Goal: Task Accomplishment & Management: Complete application form

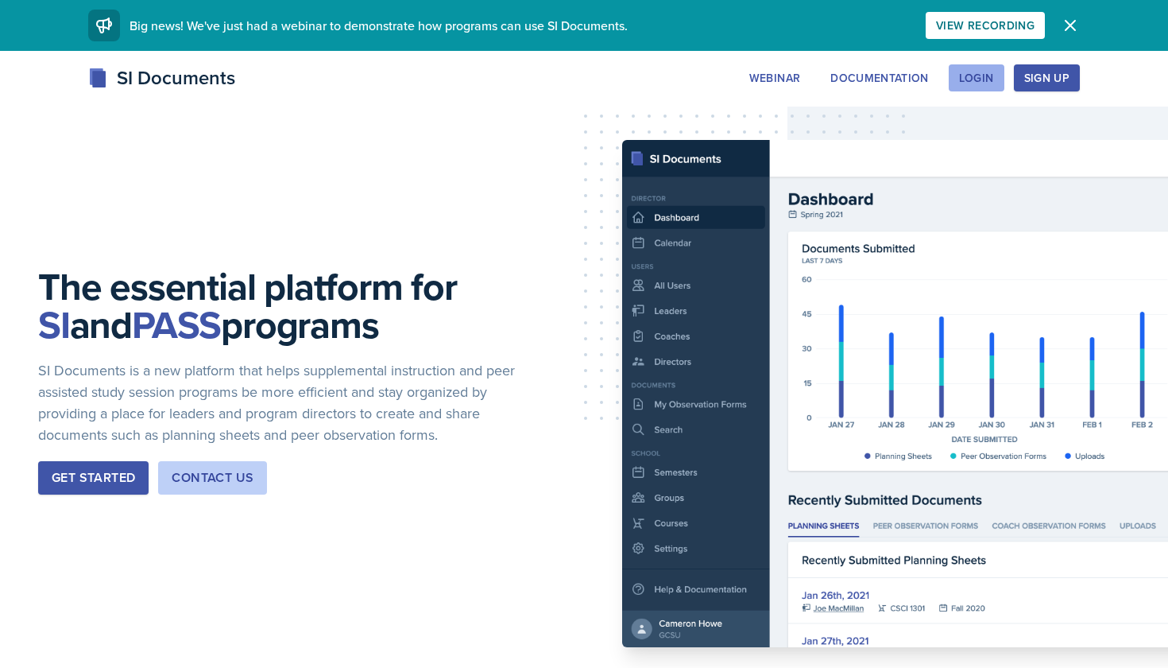
click at [966, 75] on div "Login" at bounding box center [976, 78] width 35 height 13
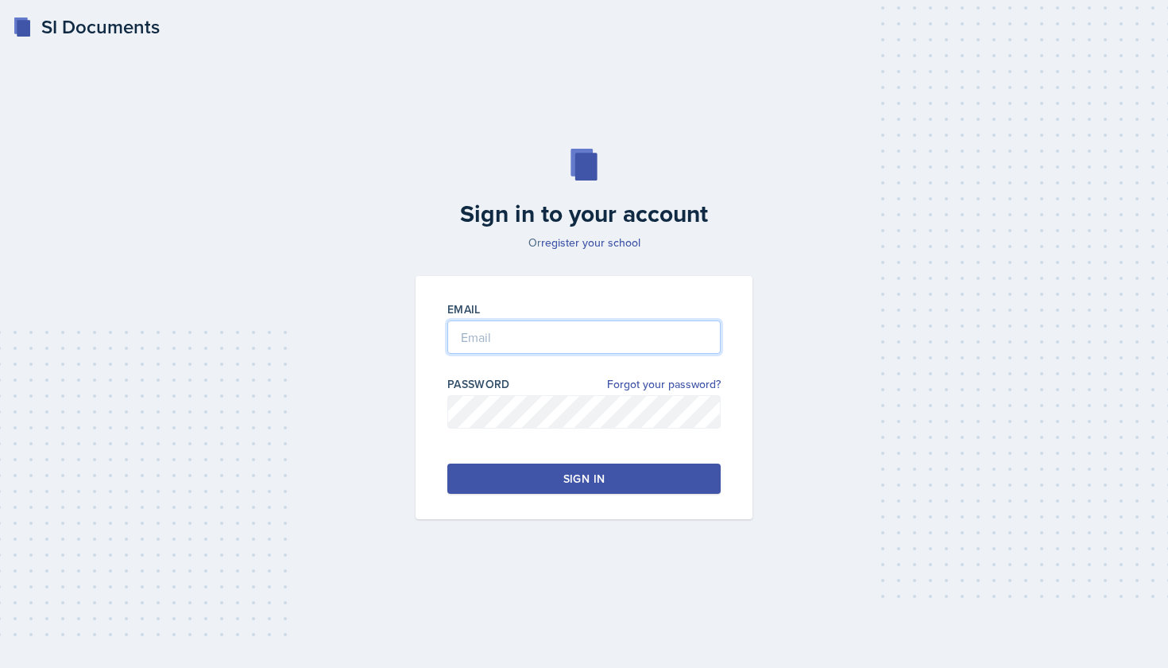
type input "[EMAIL_ADDRESS][DOMAIN_NAME]"
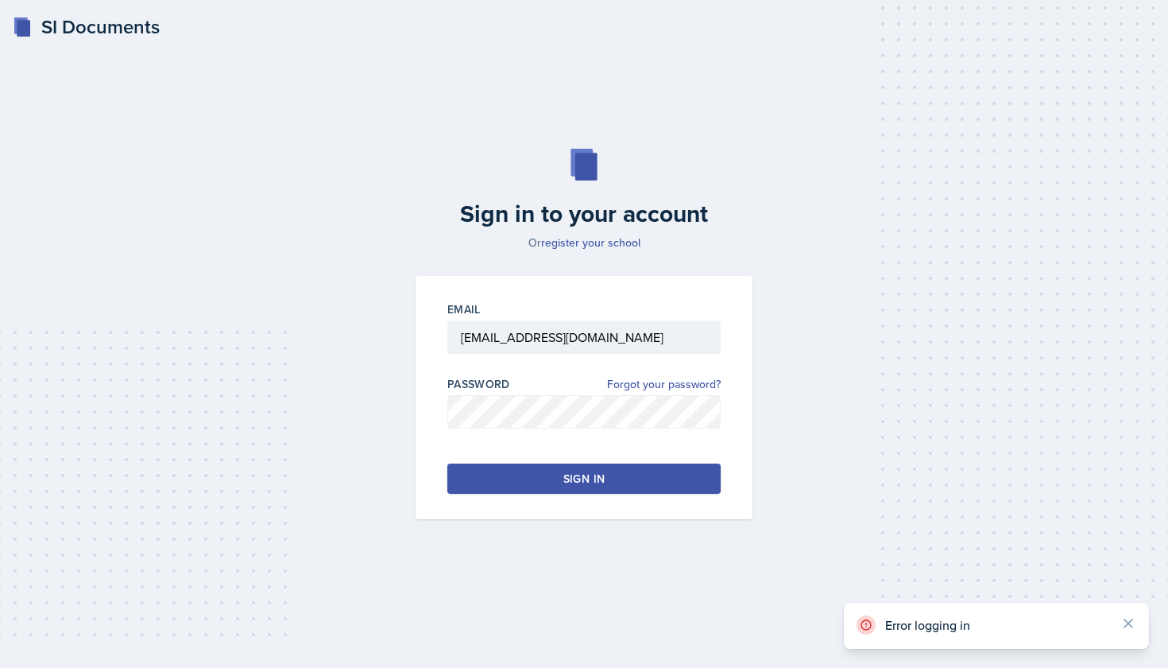
click at [590, 490] on button "Sign in" at bounding box center [583, 478] width 273 height 30
click at [671, 469] on button "Sign in" at bounding box center [583, 478] width 273 height 30
click at [670, 343] on input "[EMAIL_ADDRESS][DOMAIN_NAME]" at bounding box center [583, 336] width 273 height 33
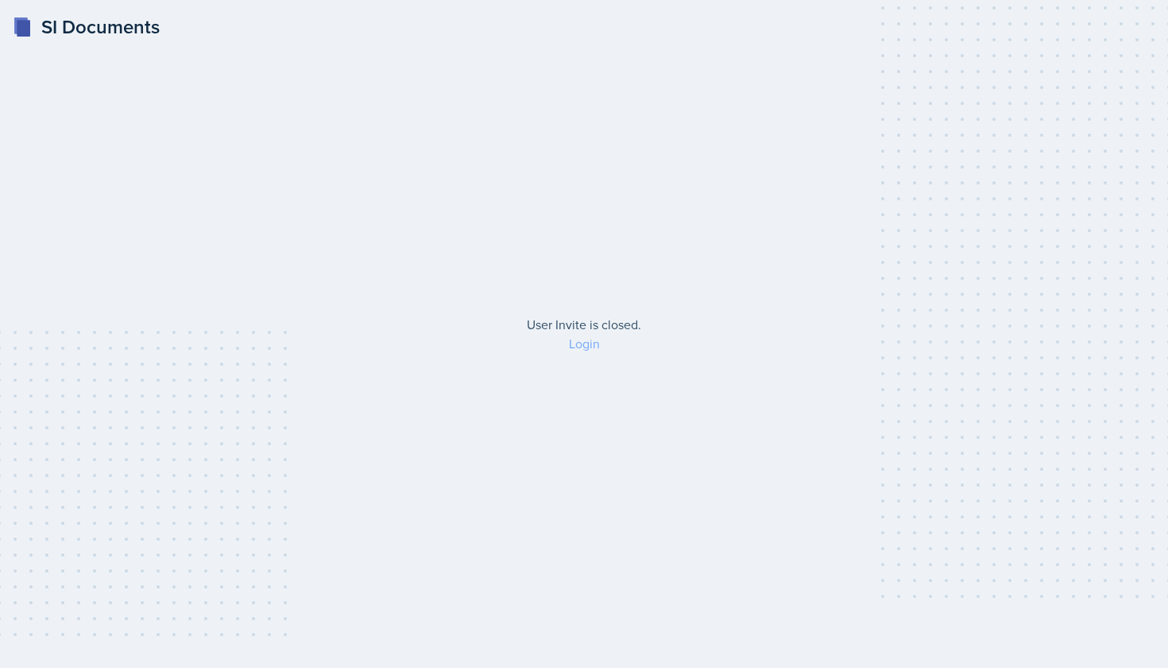
click at [582, 346] on link "Login" at bounding box center [584, 343] width 31 height 17
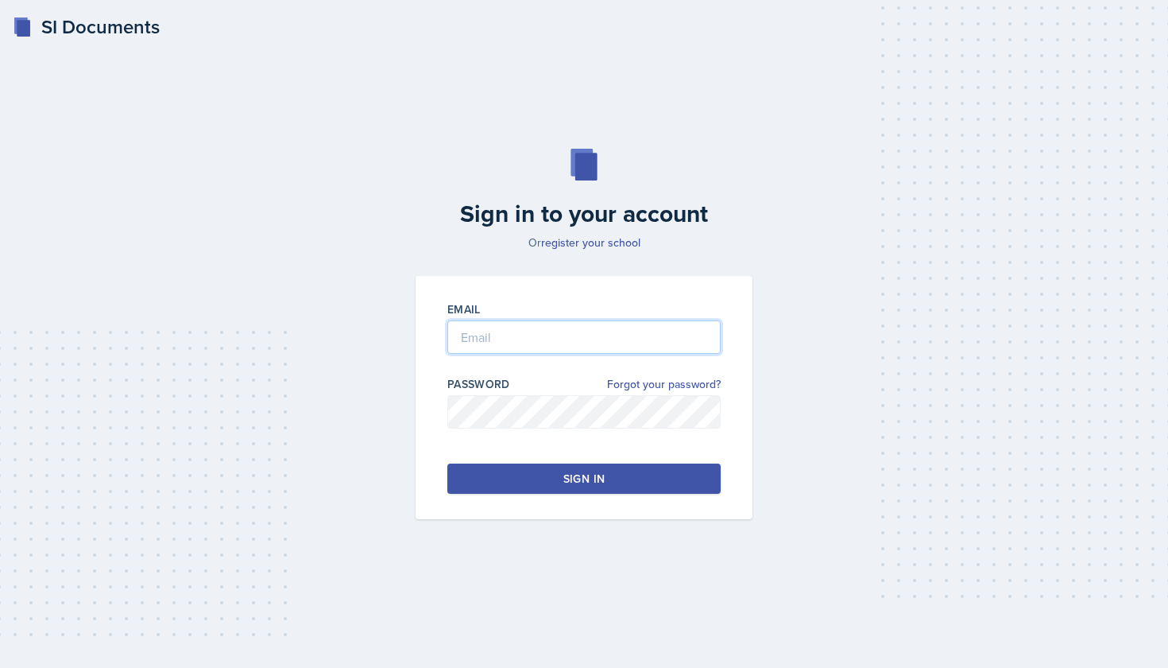
type input "[EMAIL_ADDRESS][DOMAIN_NAME]"
click at [577, 471] on div "Sign in" at bounding box center [583, 478] width 41 height 16
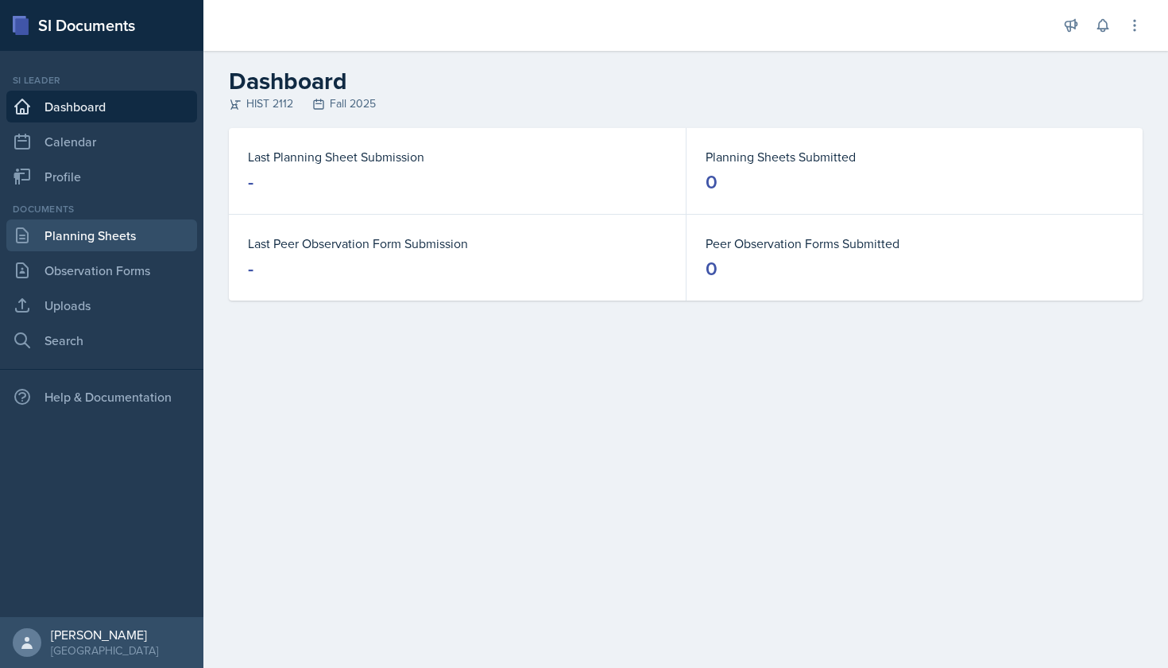
click at [134, 238] on link "Planning Sheets" at bounding box center [101, 235] width 191 height 32
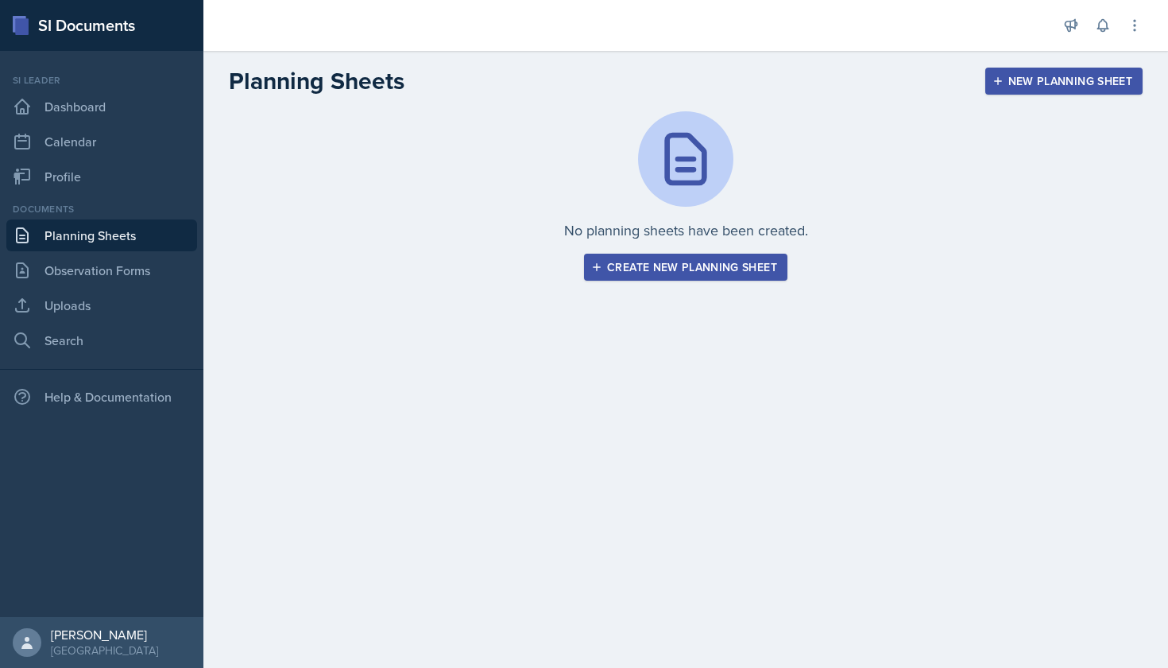
click at [133, 122] on div "Si leader Dashboard Calendar Profile" at bounding box center [101, 132] width 191 height 119
click at [114, 114] on link "Dashboard" at bounding box center [101, 107] width 191 height 32
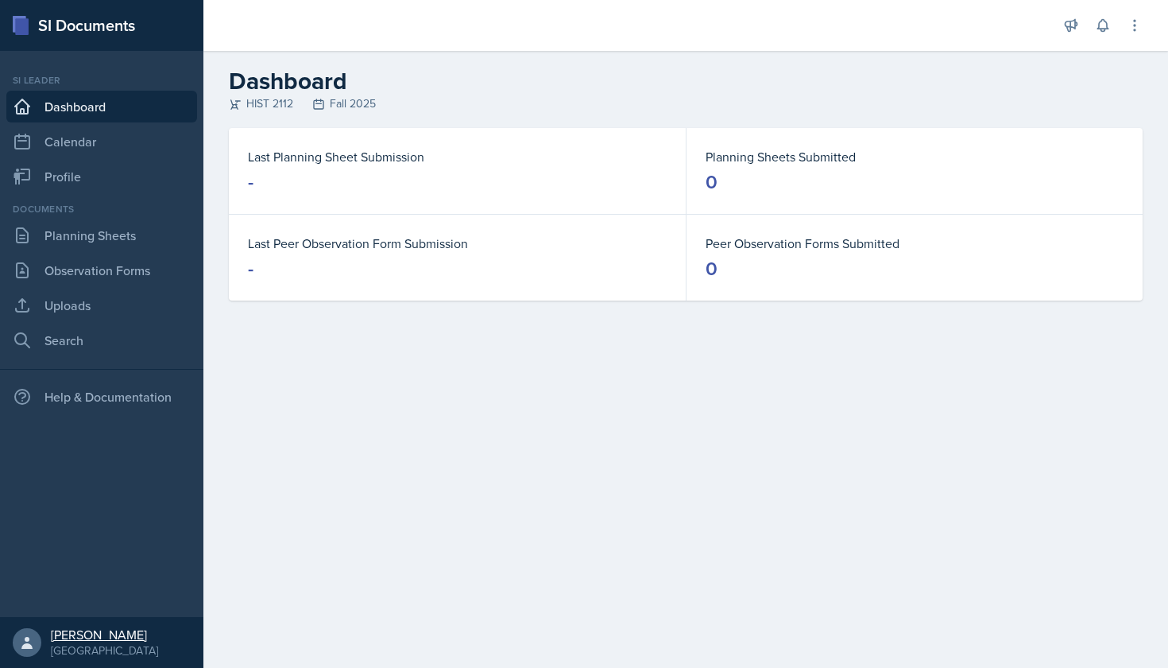
click at [35, 651] on div at bounding box center [27, 642] width 29 height 29
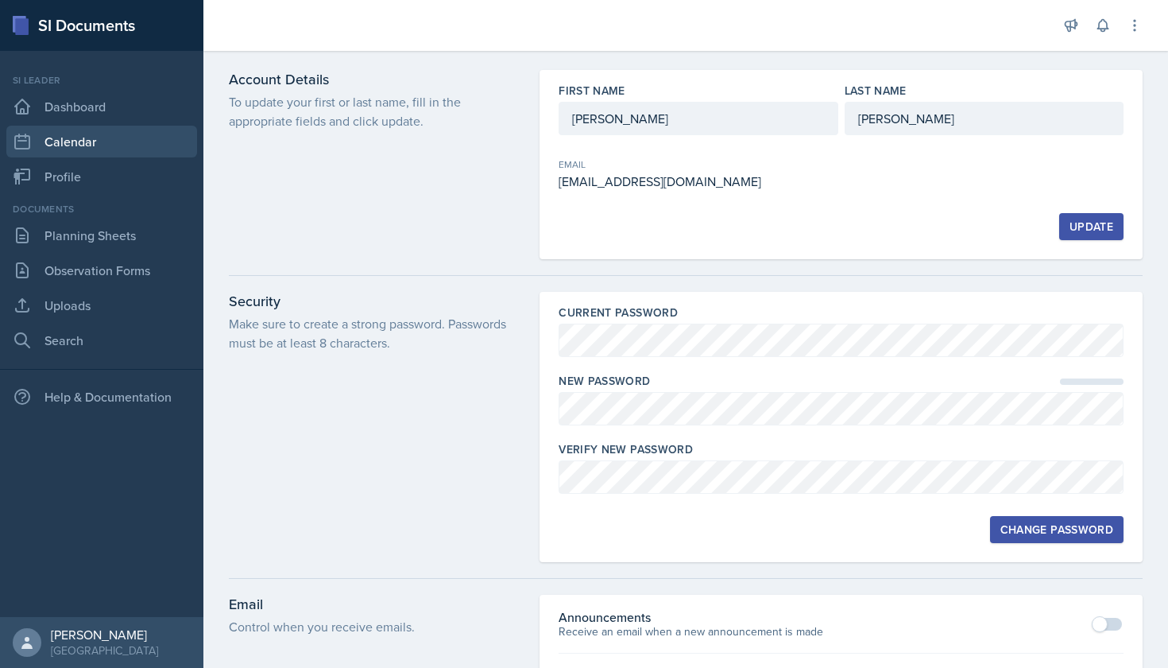
click at [113, 136] on link "Calendar" at bounding box center [101, 142] width 191 height 32
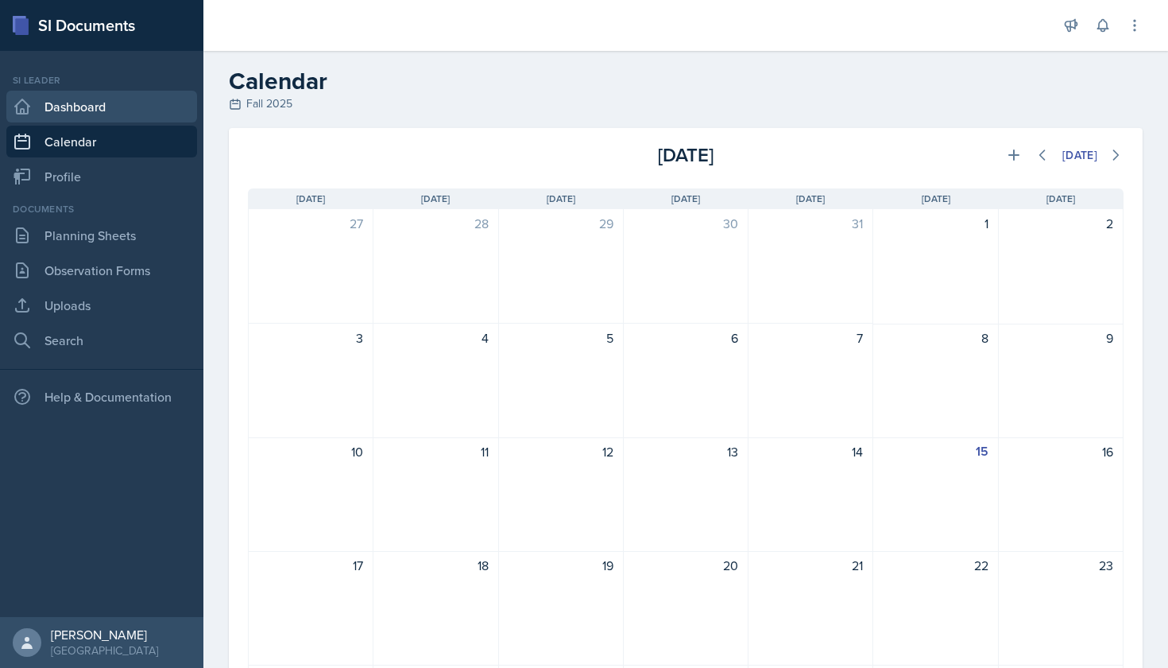
click at [125, 109] on link "Dashboard" at bounding box center [101, 107] width 191 height 32
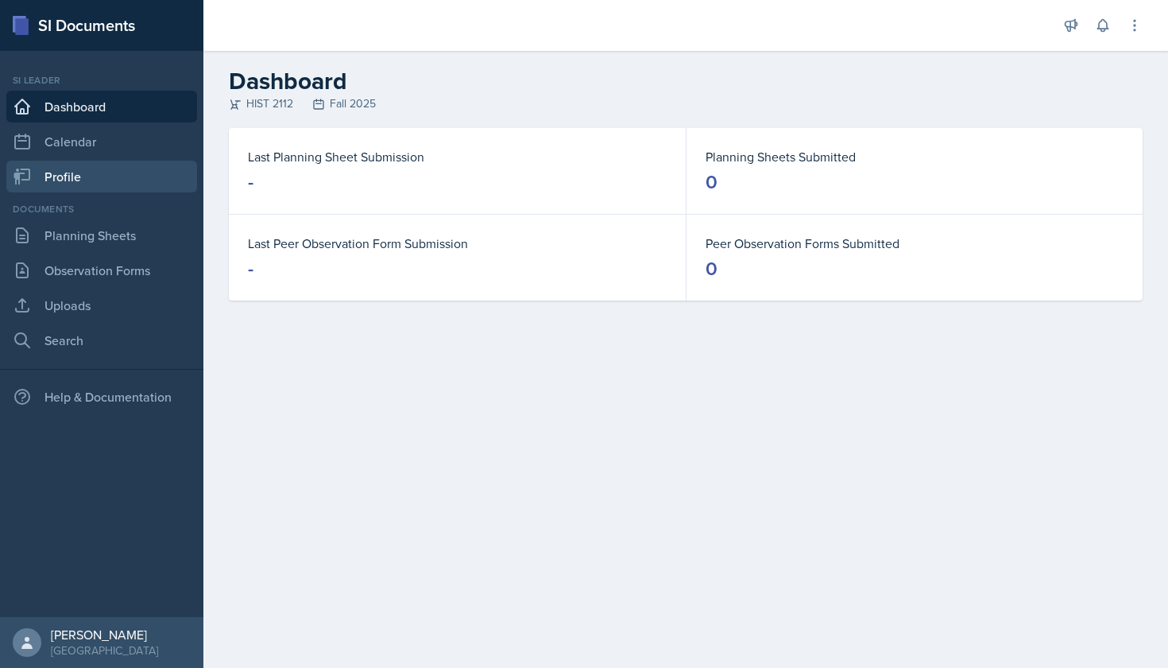
click at [133, 180] on link "Profile" at bounding box center [101, 177] width 191 height 32
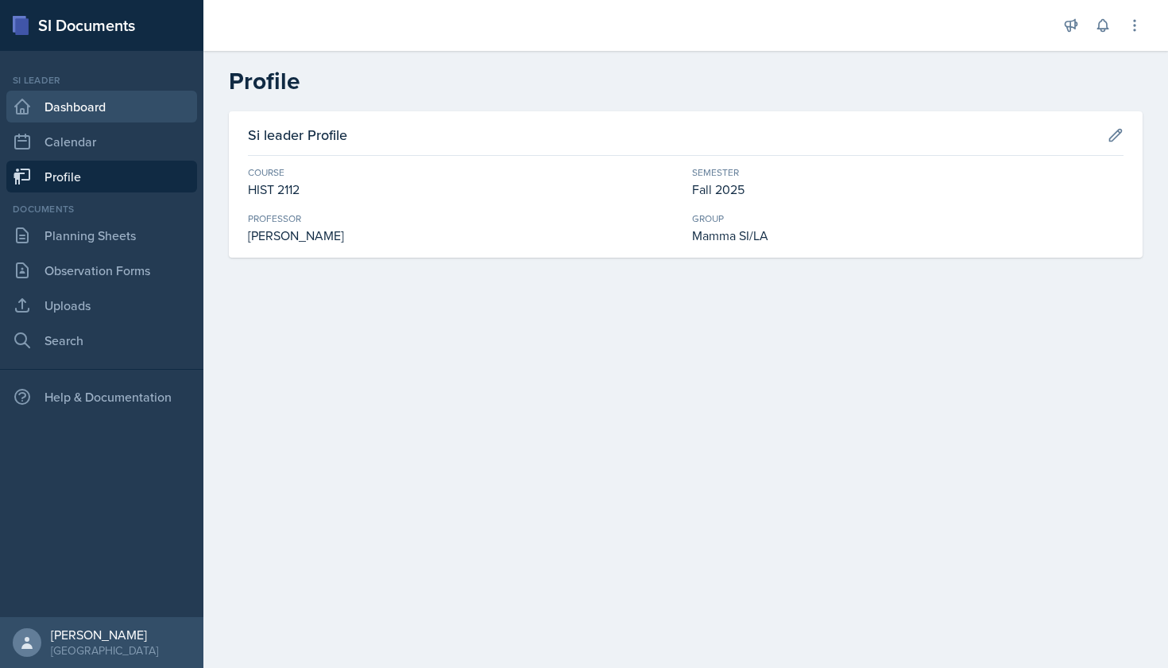
click at [130, 113] on link "Dashboard" at bounding box center [101, 107] width 191 height 32
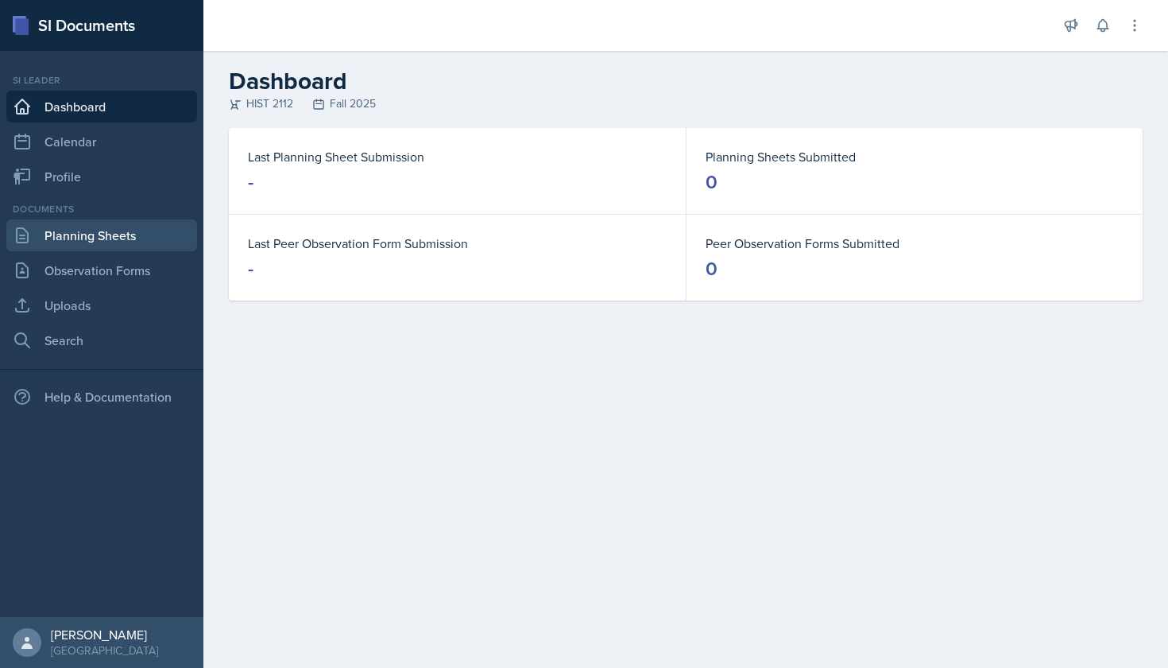
click at [153, 236] on link "Planning Sheets" at bounding box center [101, 235] width 191 height 32
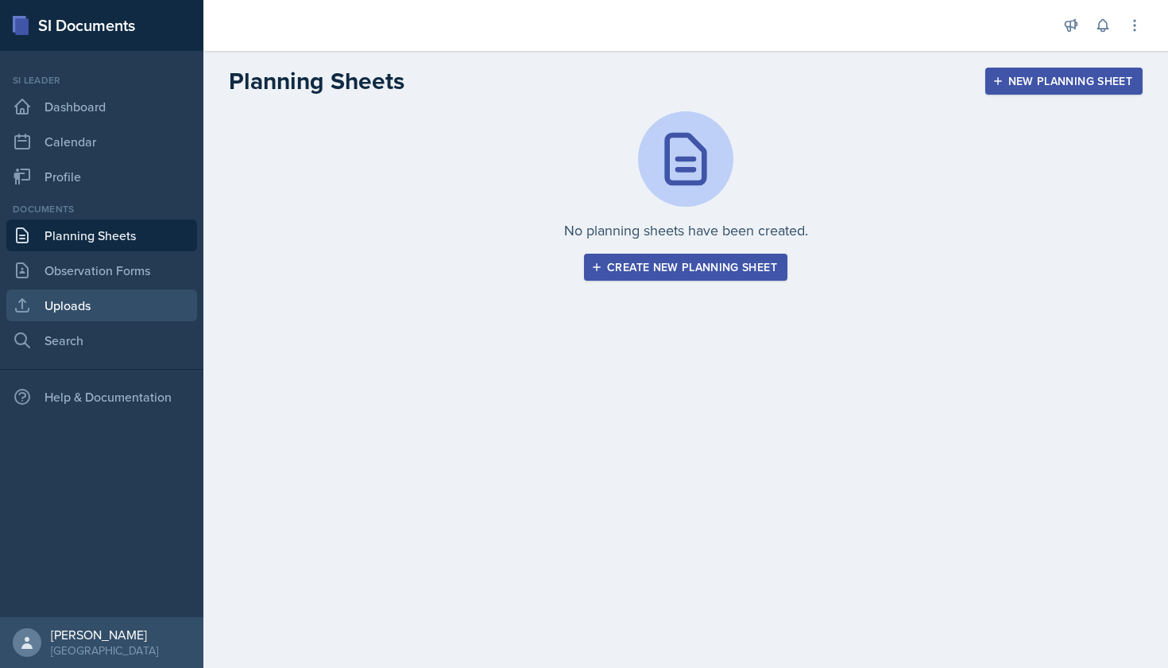
click at [109, 308] on link "Uploads" at bounding box center [101, 305] width 191 height 32
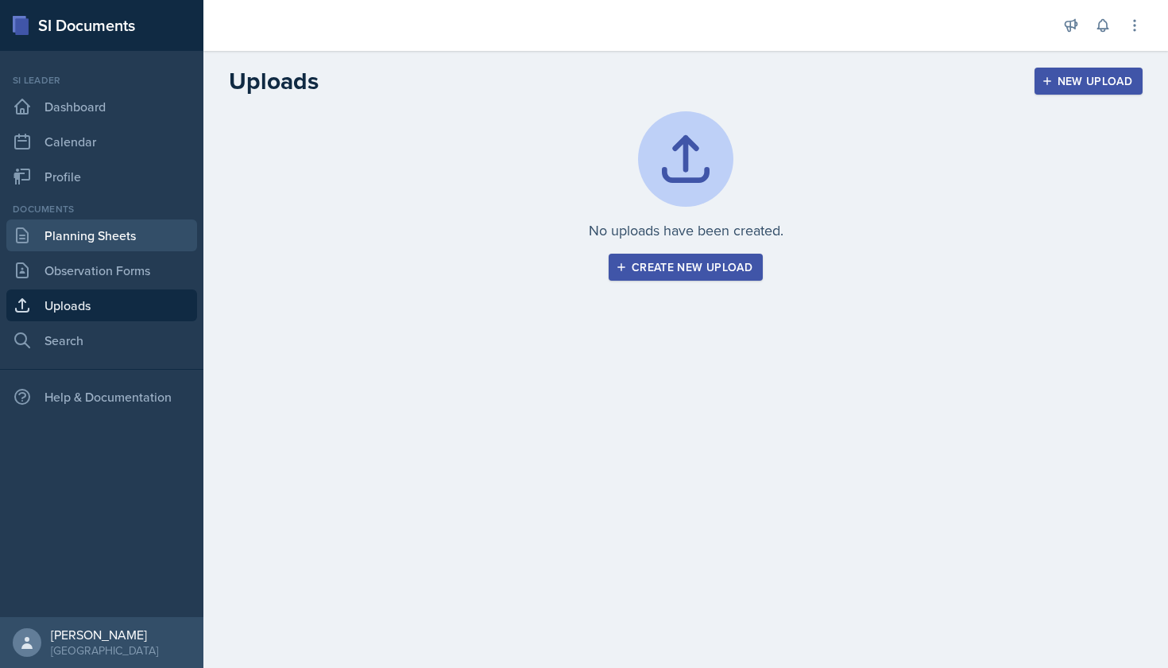
click at [115, 250] on link "Planning Sheets" at bounding box center [101, 235] width 191 height 32
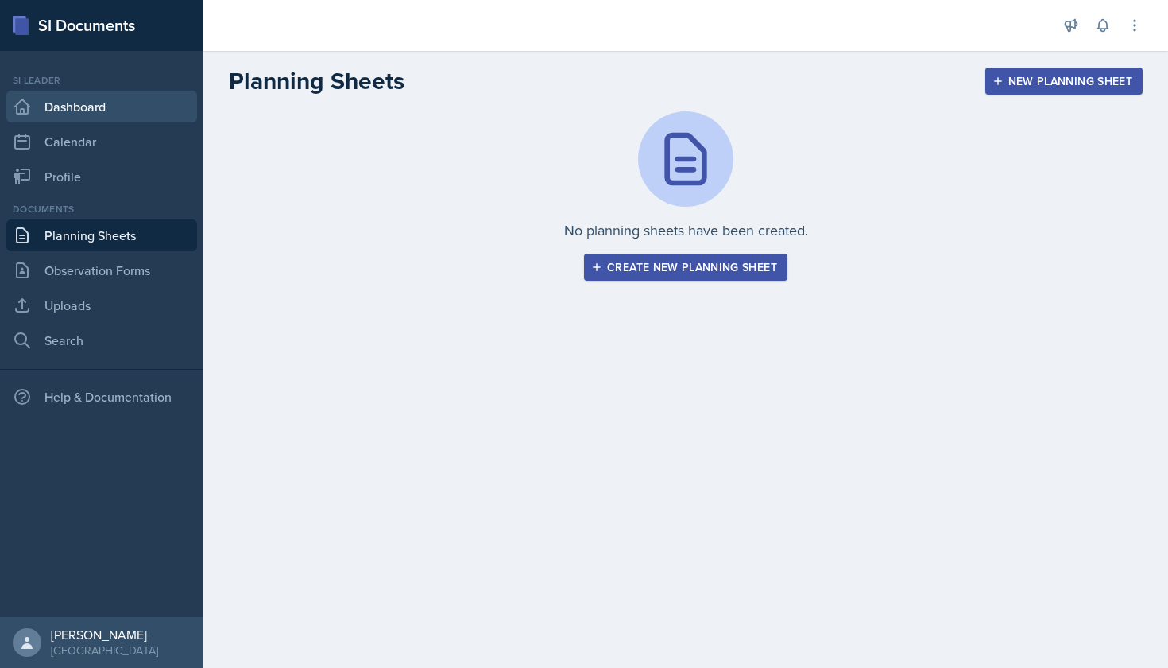
click at [100, 103] on link "Dashboard" at bounding box center [101, 107] width 191 height 32
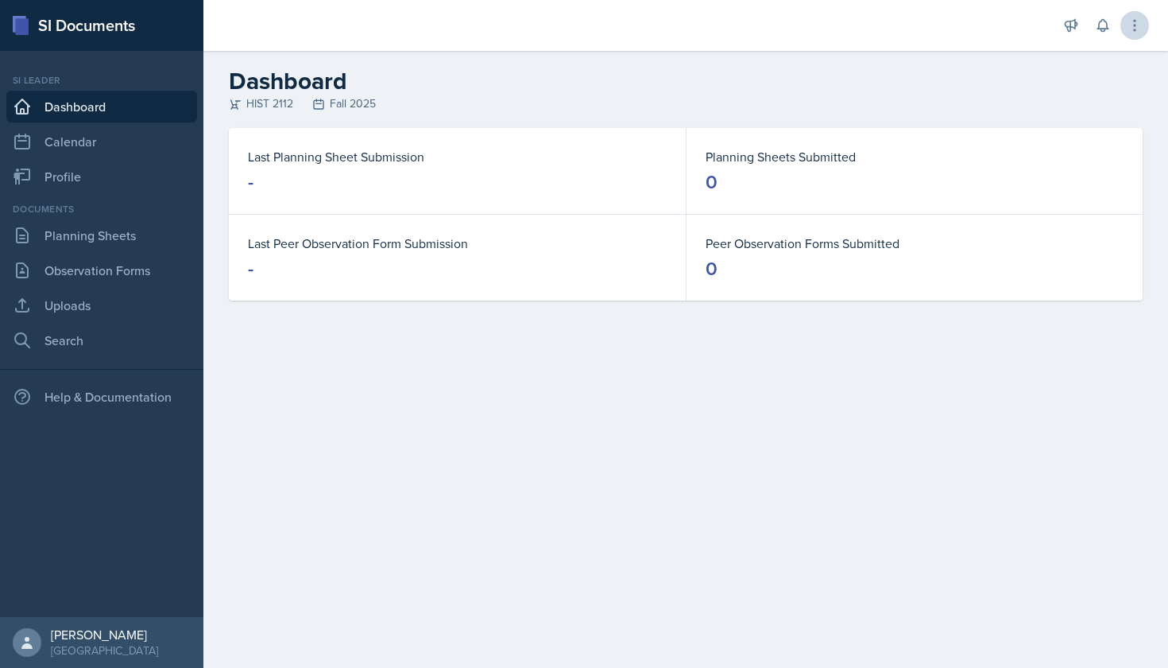
click at [1128, 29] on icon at bounding box center [1135, 25] width 16 height 16
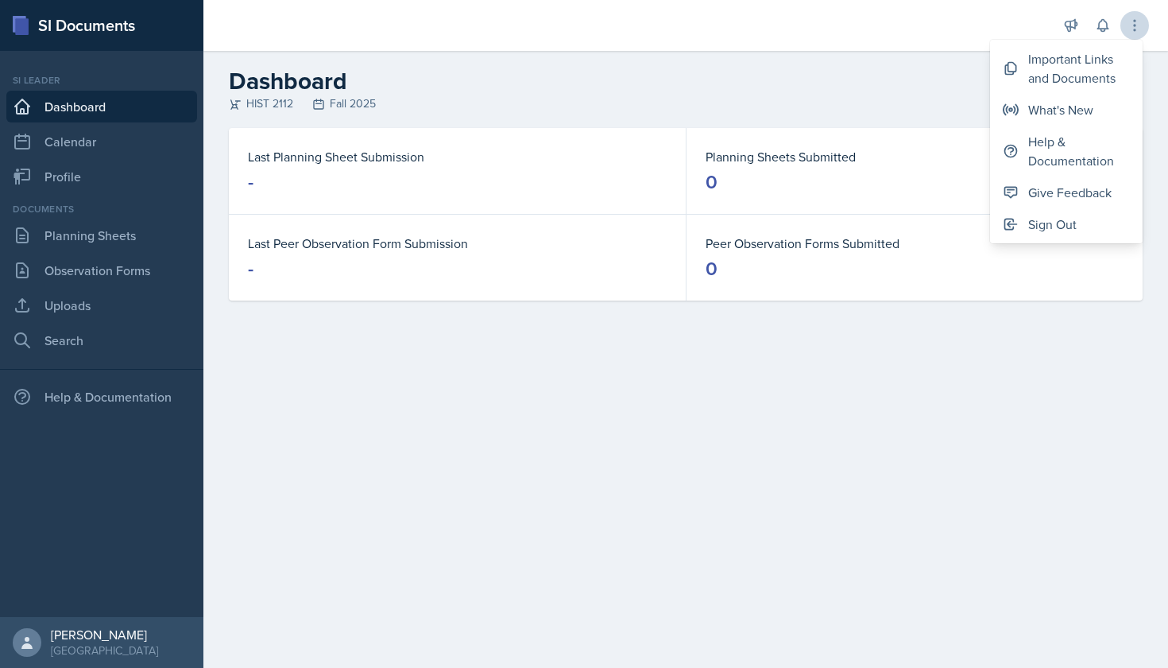
click at [1133, 29] on icon at bounding box center [1135, 25] width 16 height 16
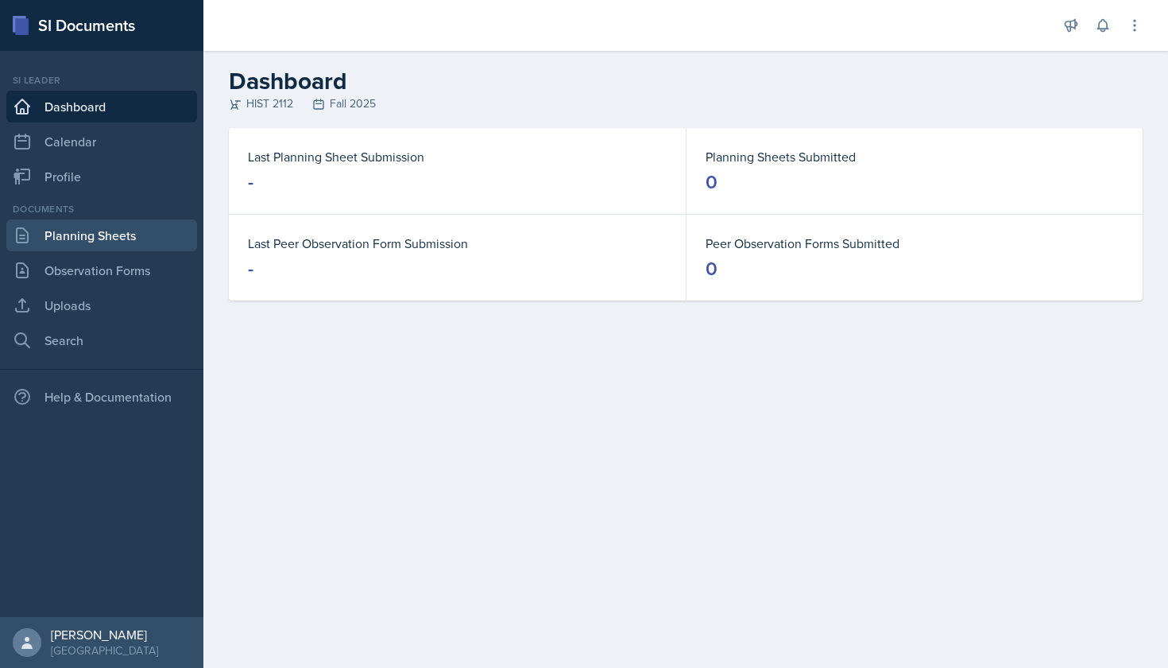
click at [122, 232] on link "Planning Sheets" at bounding box center [101, 235] width 191 height 32
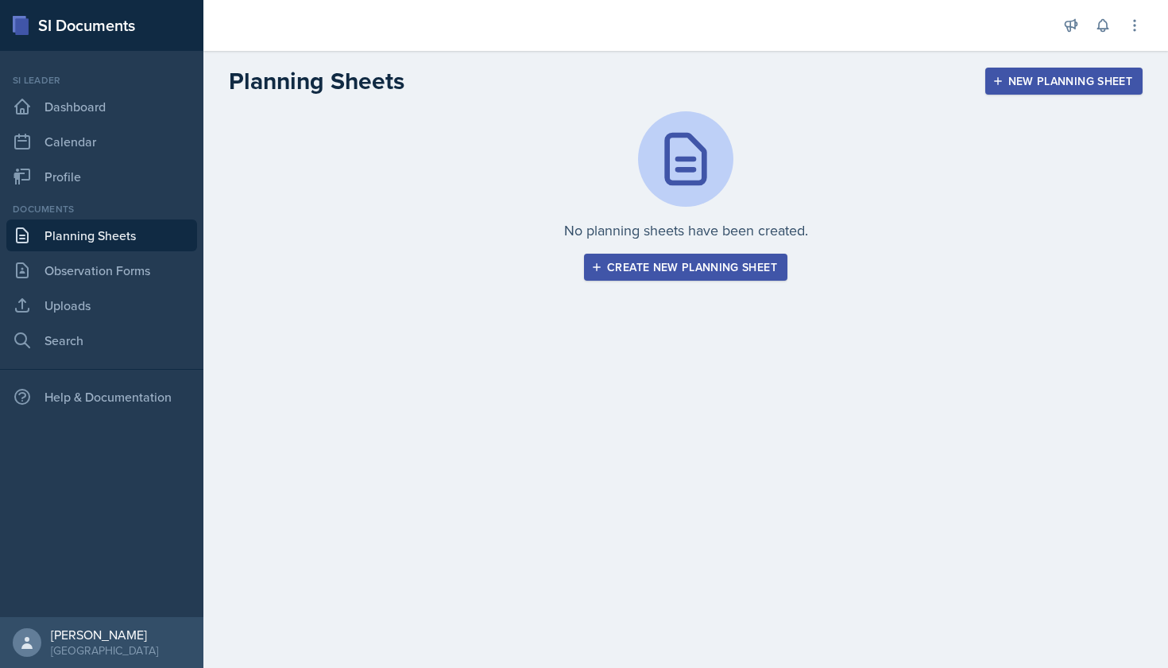
click at [640, 263] on div "Create new planning sheet" at bounding box center [685, 267] width 183 height 13
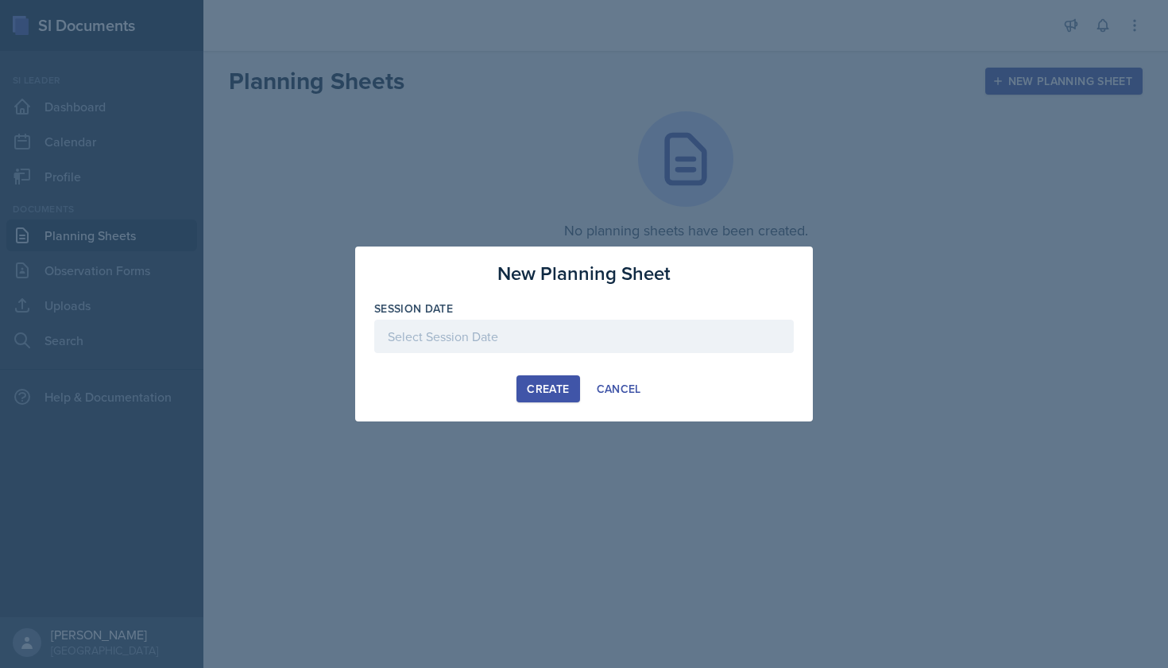
click at [553, 327] on div at bounding box center [584, 335] width 420 height 33
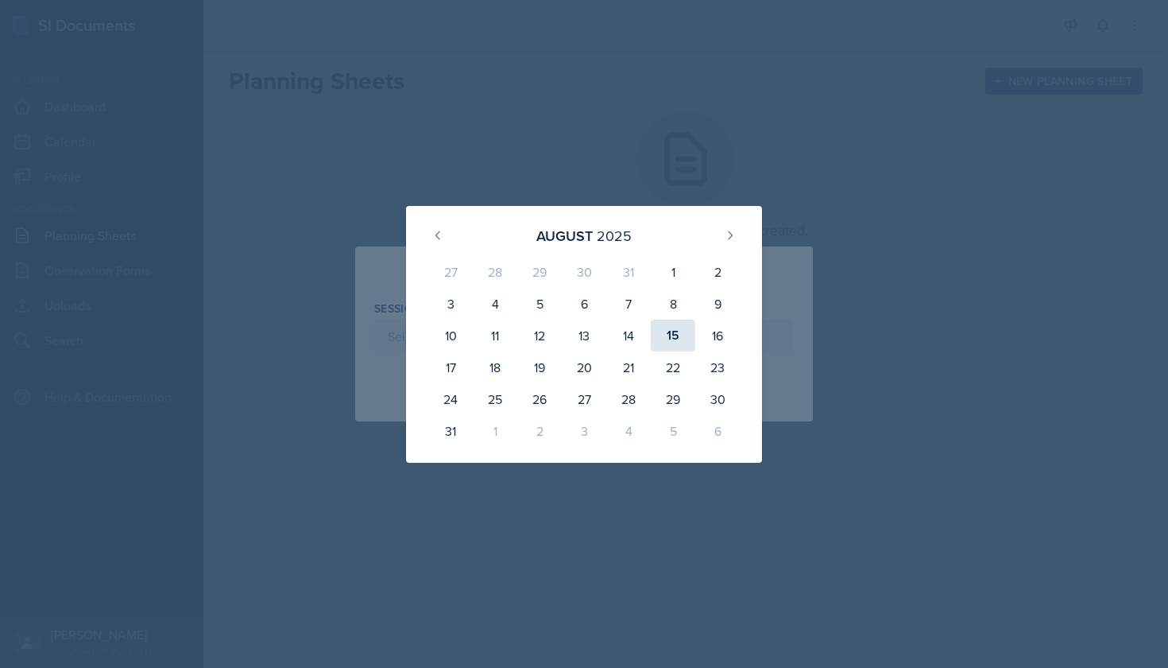
click at [664, 334] on div "15" at bounding box center [673, 335] width 45 height 32
type input "August 15th, 2025"
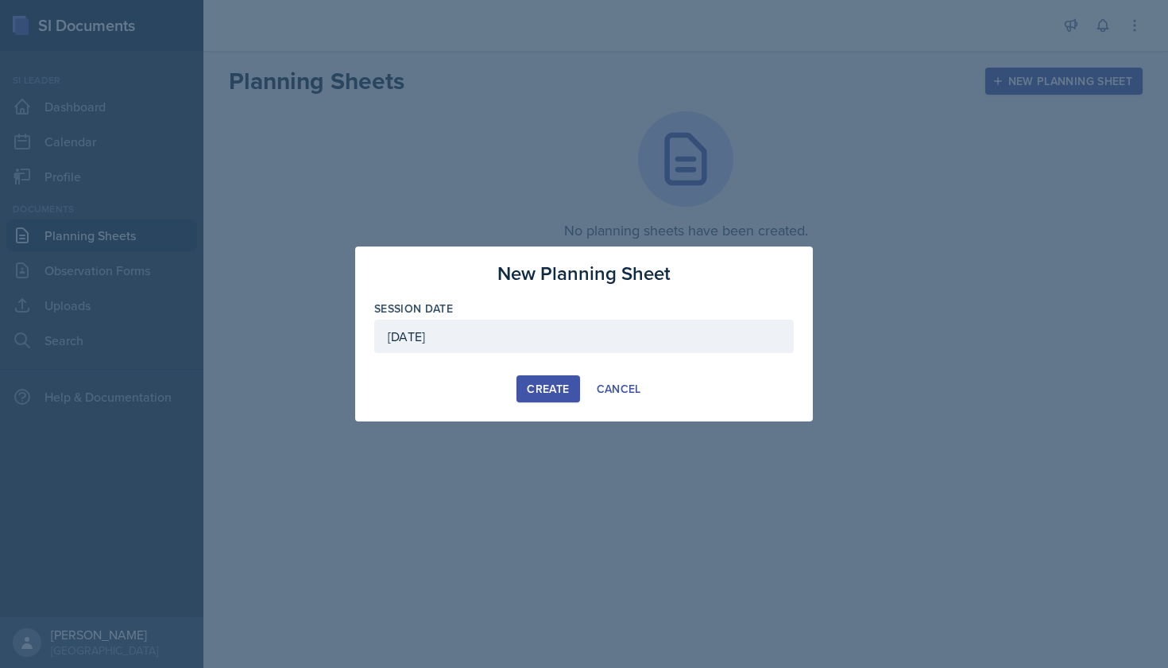
click at [562, 385] on div "Create" at bounding box center [548, 388] width 42 height 13
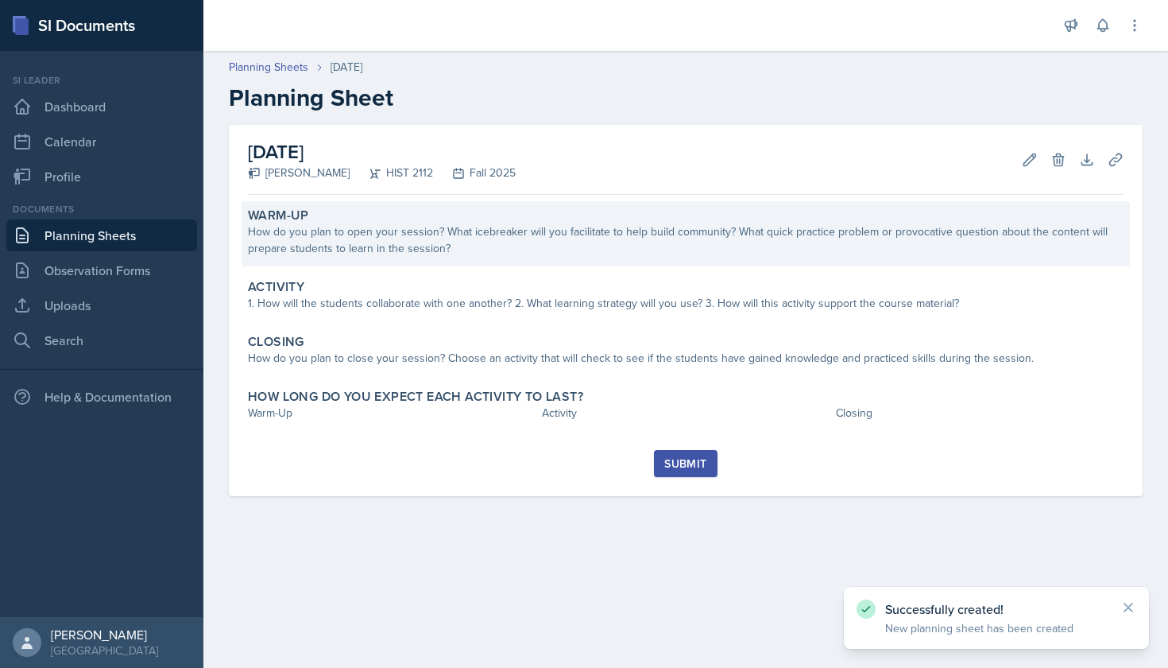
click at [548, 250] on div "How do you plan to open your session? What icebreaker will you facilitate to he…" at bounding box center [686, 239] width 876 height 33
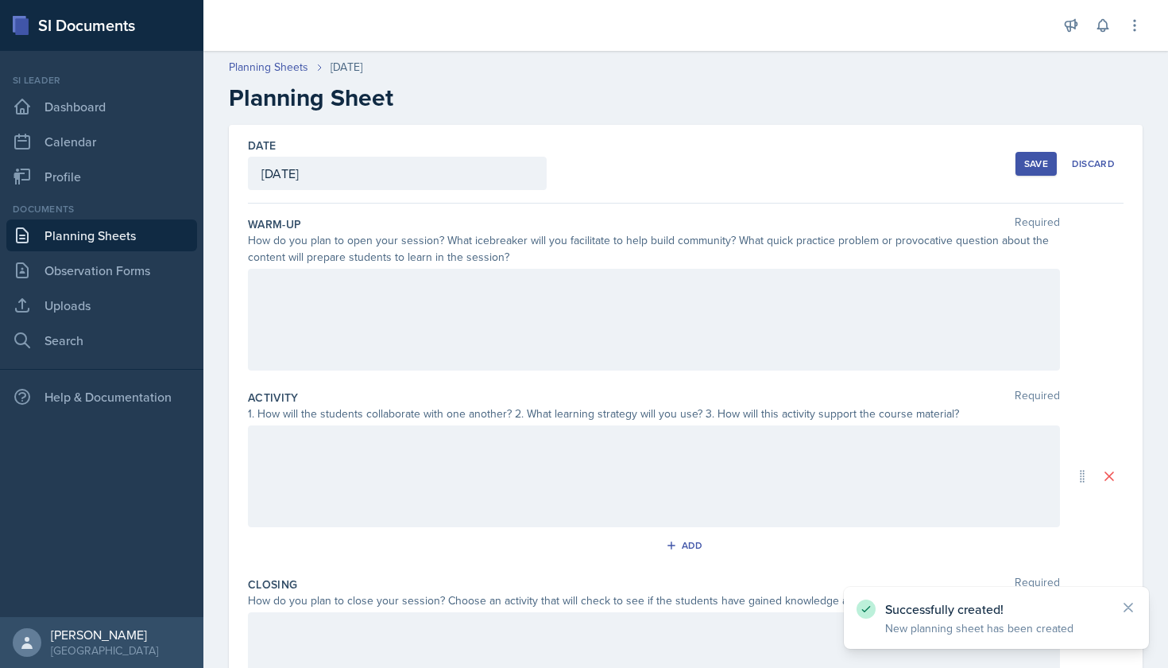
click at [509, 275] on div at bounding box center [654, 320] width 812 height 102
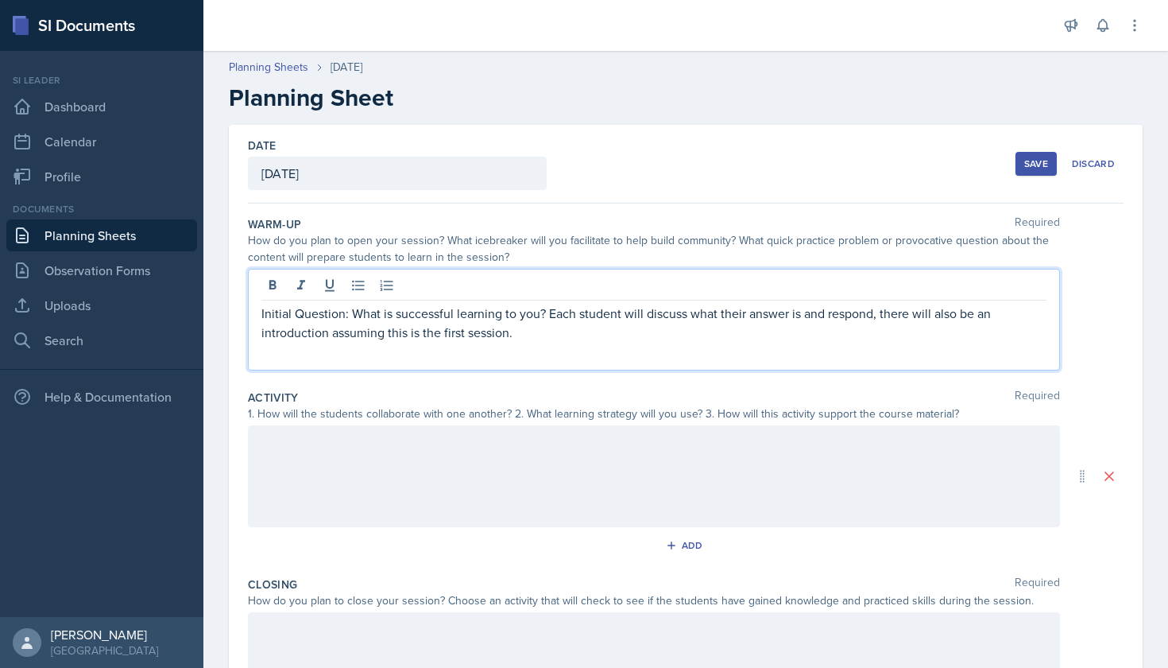
click at [438, 436] on div at bounding box center [654, 476] width 812 height 102
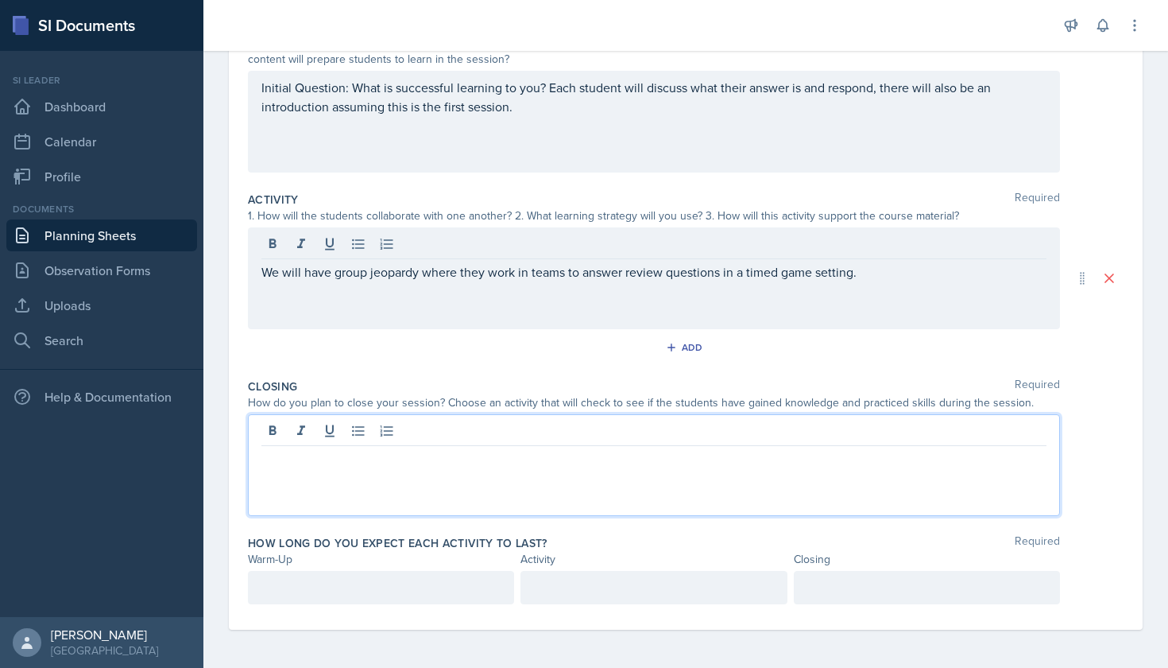
scroll to position [198, 0]
click at [422, 439] on div at bounding box center [654, 465] width 812 height 102
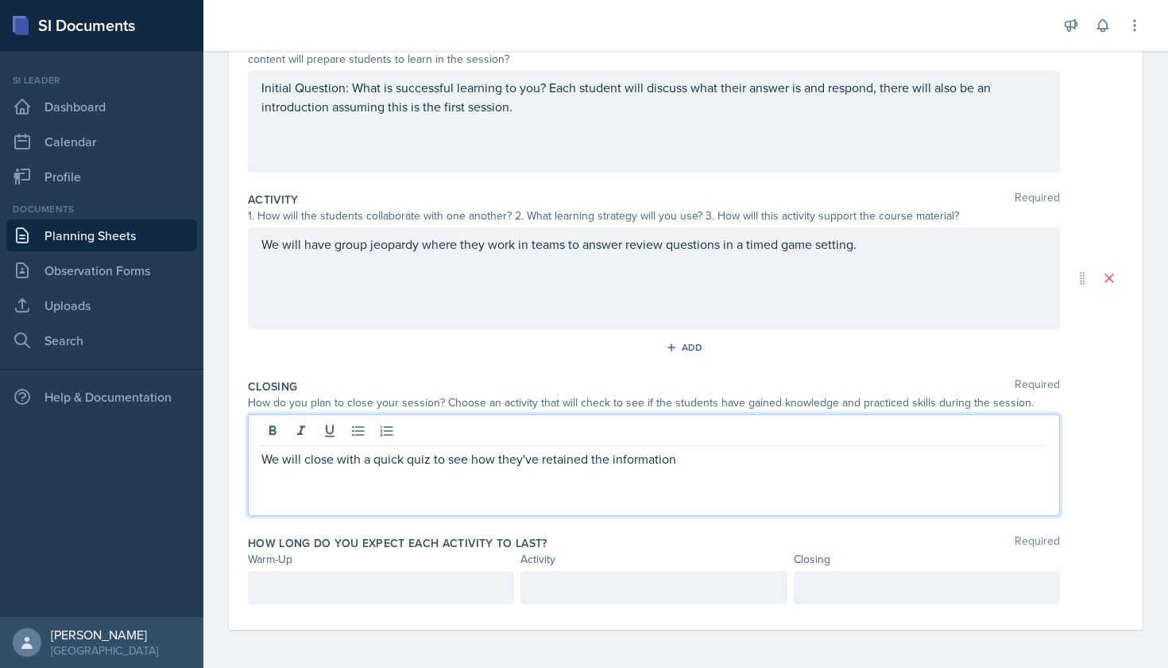
click at [405, 462] on p "We will close with a quick quiz to see how they've retained the information" at bounding box center [653, 458] width 785 height 19
click at [820, 469] on div "We will close with a quick google or powerpoint quiz to see how they've retaine…" at bounding box center [654, 465] width 812 height 102
click at [824, 451] on p "We will close with a quick google or powerpoint quiz to see how they've retaine…" at bounding box center [653, 458] width 785 height 19
click at [455, 586] on div at bounding box center [381, 587] width 266 height 33
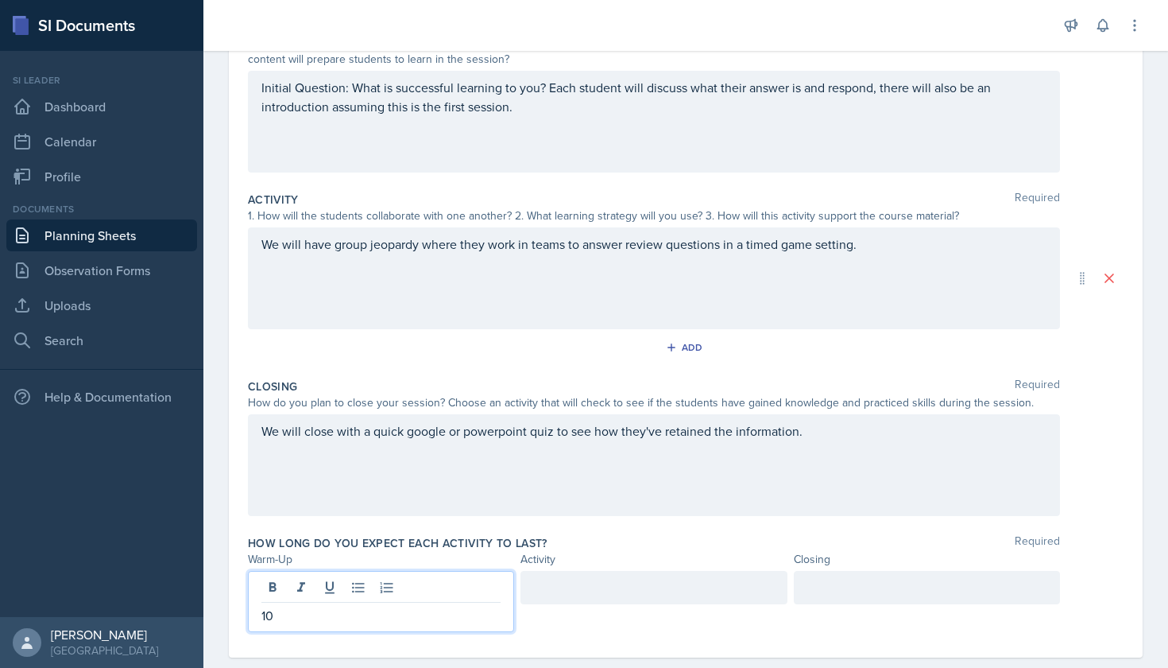
click at [659, 582] on div at bounding box center [653, 587] width 266 height 33
click at [826, 579] on div at bounding box center [927, 587] width 266 height 33
click at [1086, 559] on div "Warm-Up Activity Closing" at bounding box center [686, 559] width 876 height 17
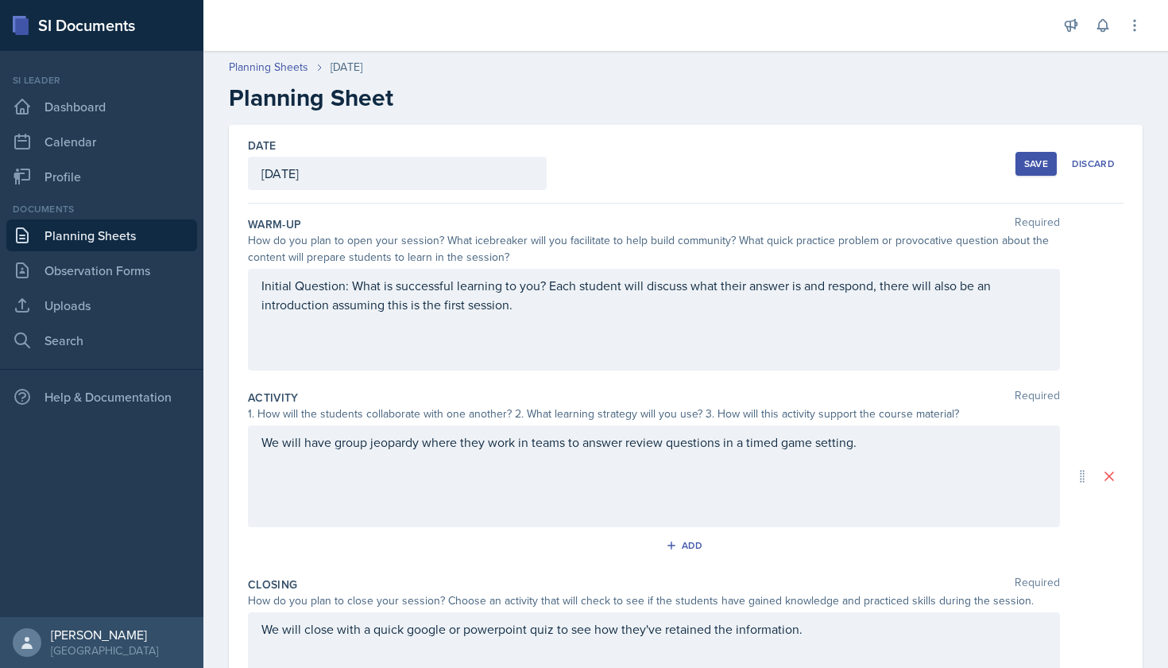
click at [1038, 164] on div "Save" at bounding box center [1036, 163] width 24 height 13
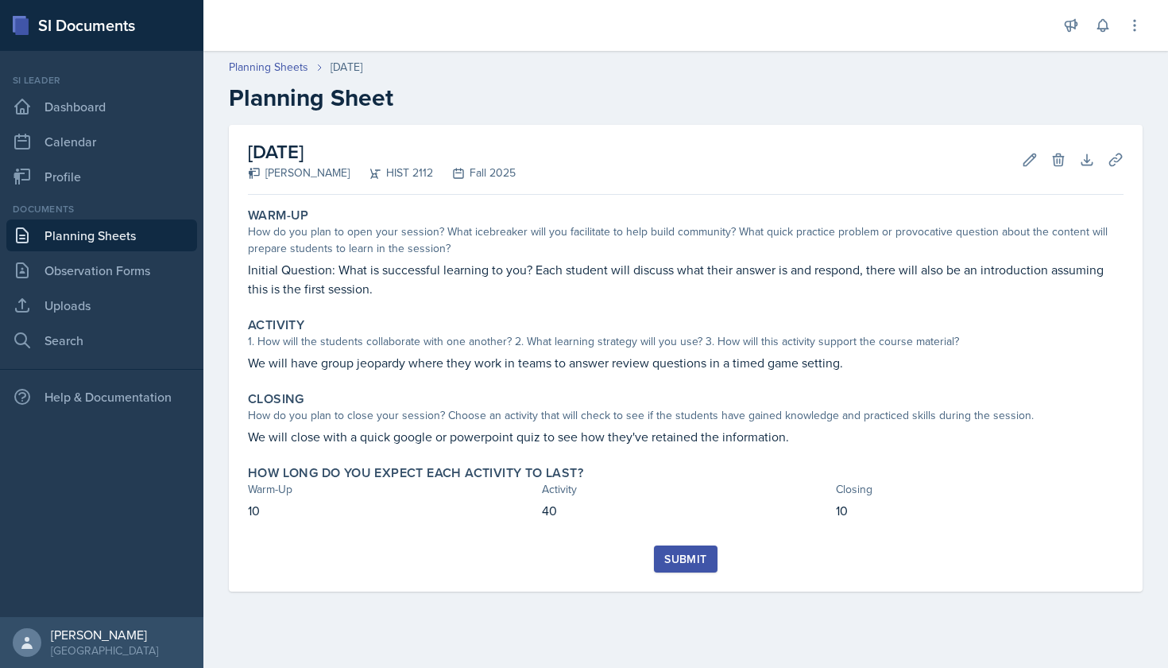
click at [691, 560] on div "Submit" at bounding box center [685, 558] width 42 height 13
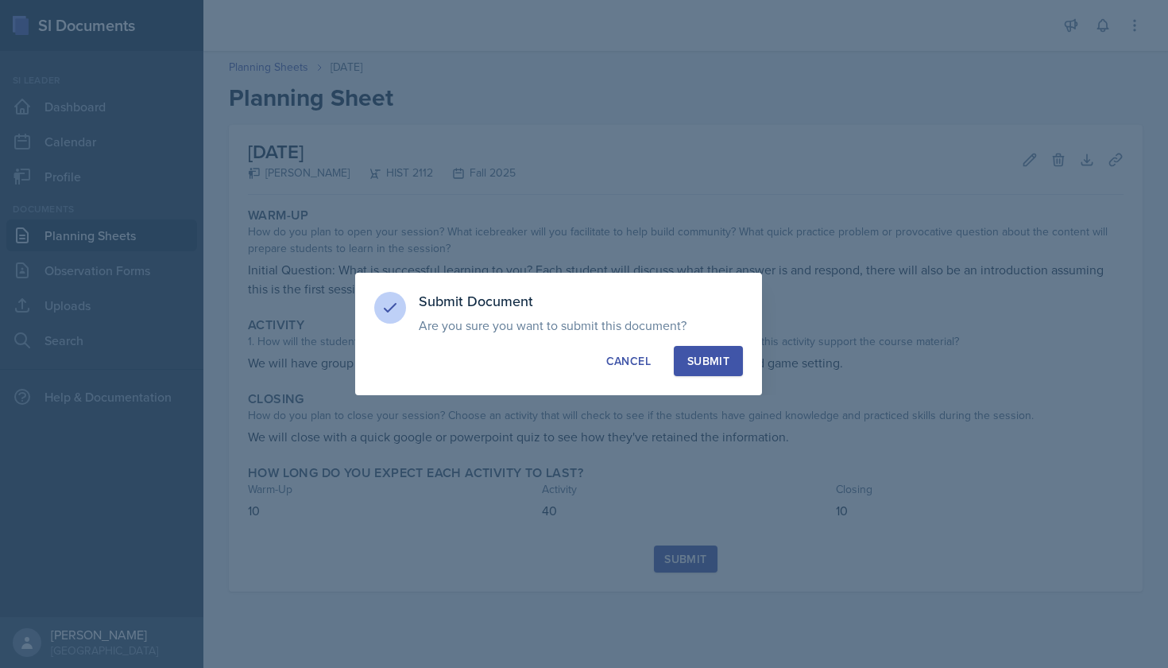
click at [695, 367] on div "Submit" at bounding box center [708, 361] width 42 height 16
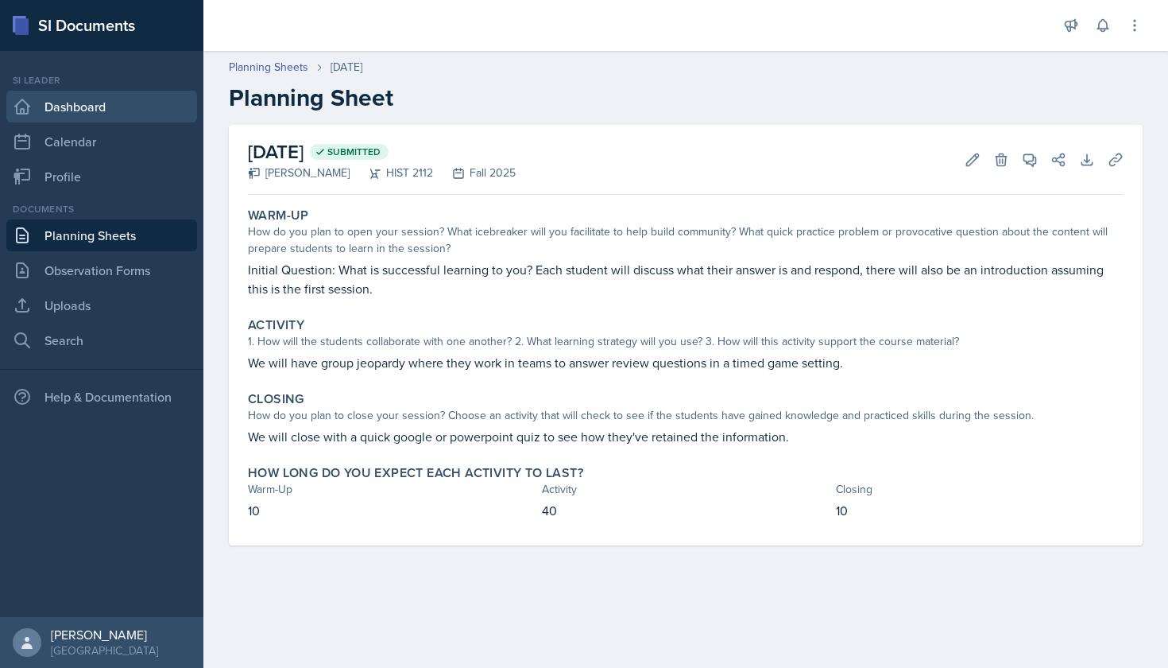
click at [117, 114] on link "Dashboard" at bounding box center [101, 107] width 191 height 32
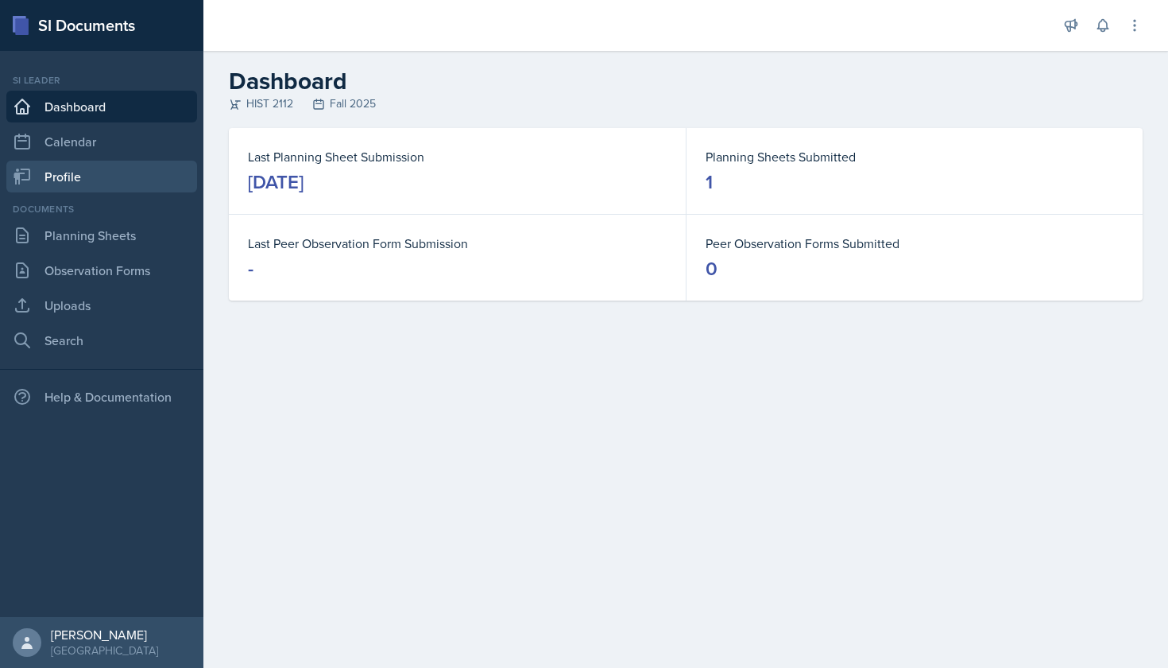
click at [99, 172] on link "Profile" at bounding box center [101, 177] width 191 height 32
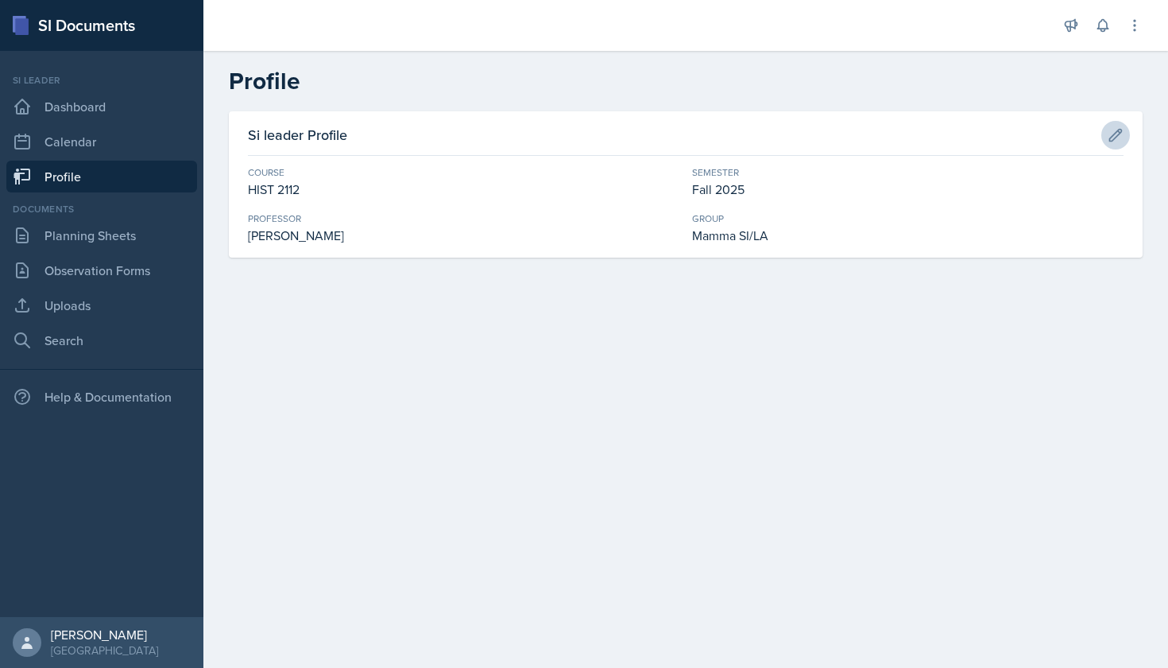
click at [1117, 132] on icon at bounding box center [1116, 135] width 16 height 16
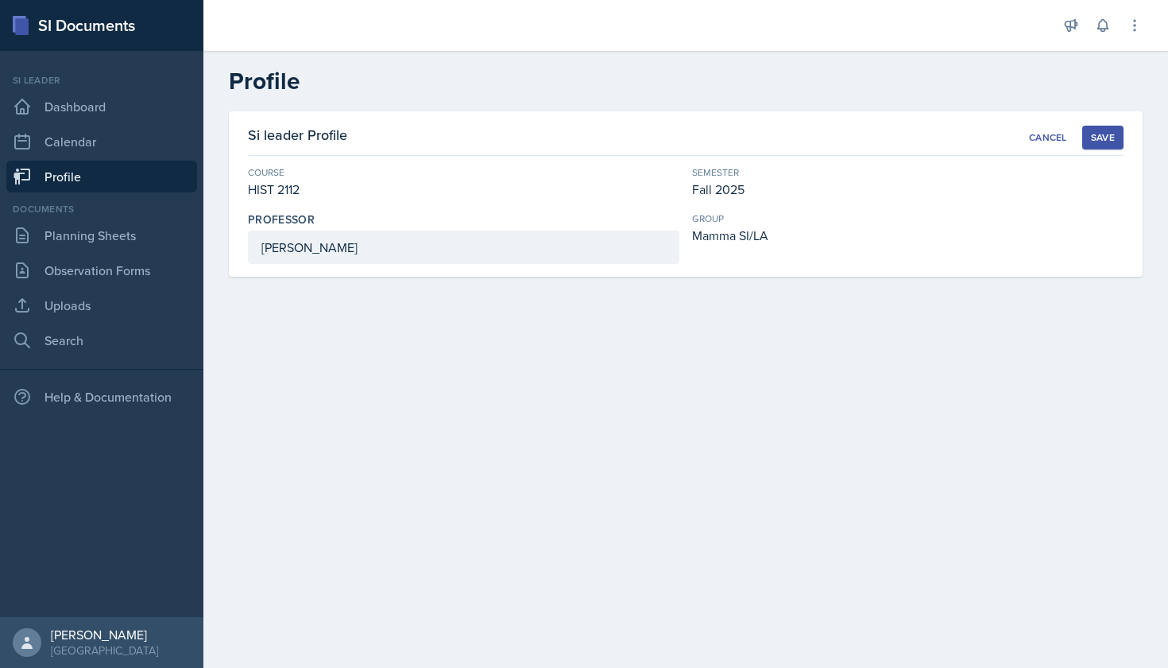
click at [1117, 132] on button "Save" at bounding box center [1102, 138] width 41 height 24
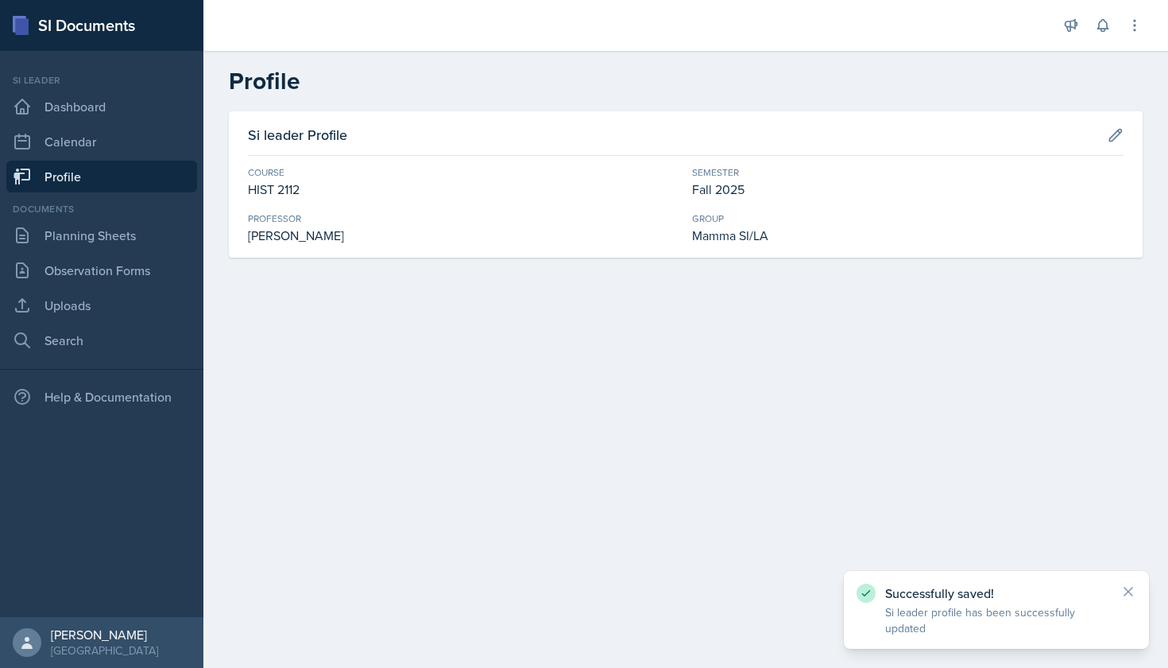
click at [124, 90] on div "Si leader Dashboard Calendar Profile" at bounding box center [101, 132] width 191 height 119
click at [124, 97] on link "Dashboard" at bounding box center [101, 107] width 191 height 32
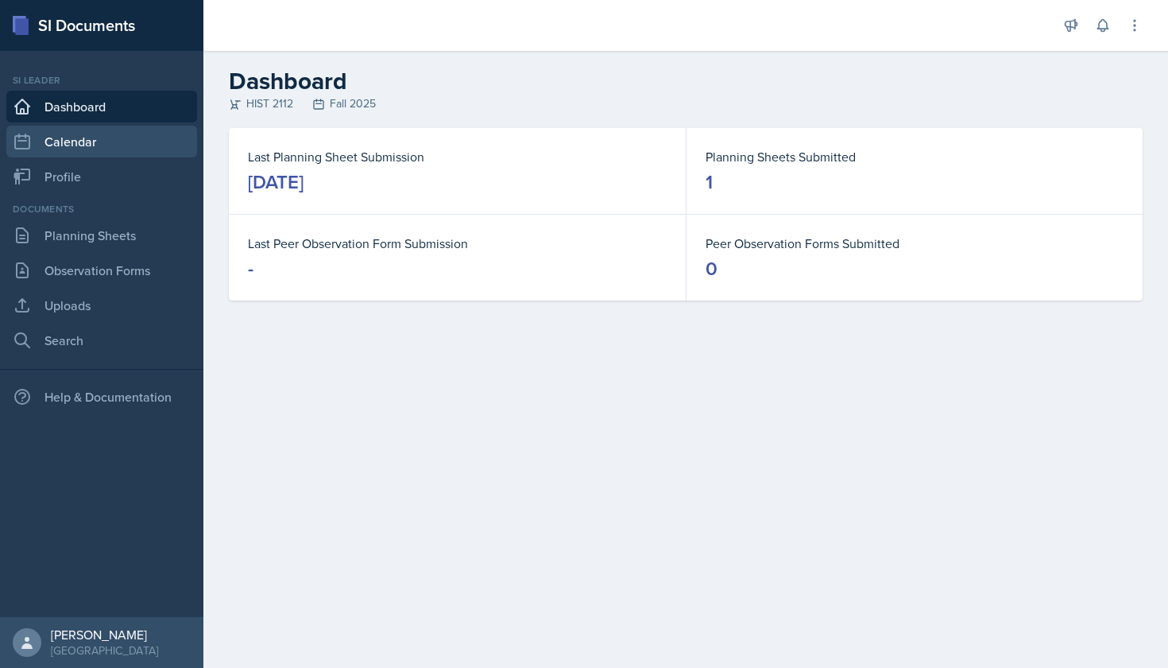
click at [104, 146] on link "Calendar" at bounding box center [101, 142] width 191 height 32
